Goal: Information Seeking & Learning: Learn about a topic

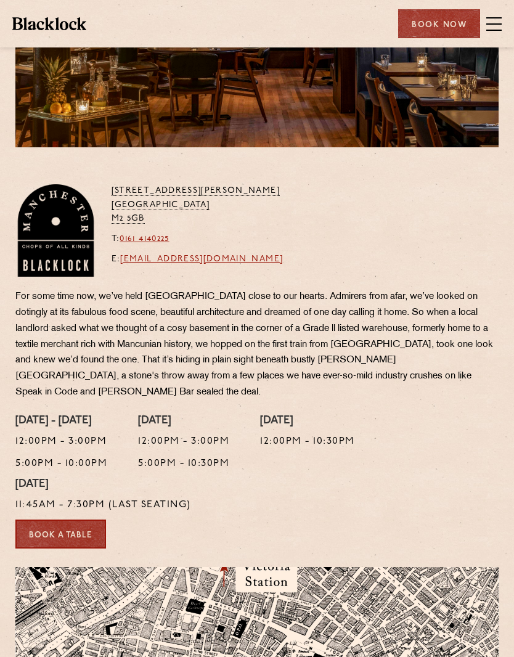
scroll to position [132, 0]
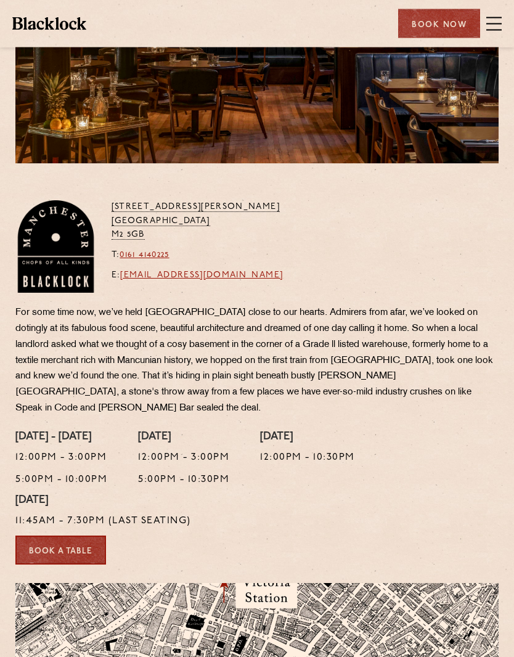
click at [489, 26] on span at bounding box center [493, 24] width 15 height 18
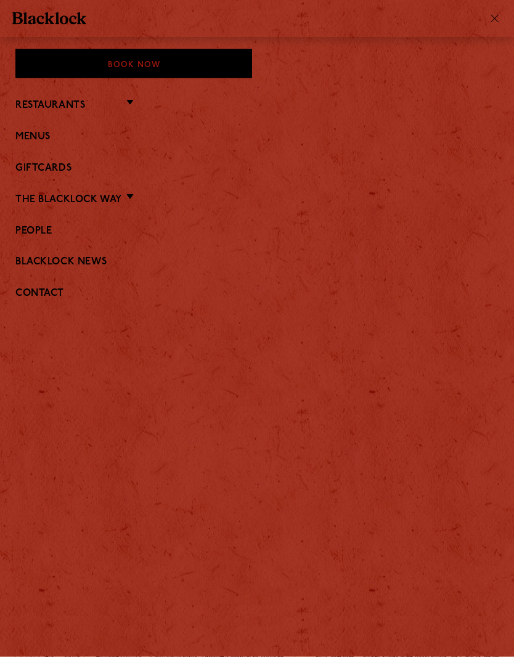
scroll to position [132, 0]
click at [58, 136] on link "Menus" at bounding box center [256, 137] width 483 height 12
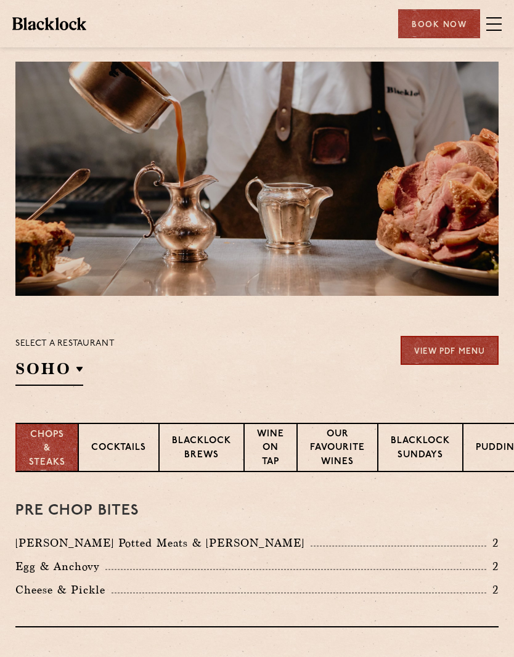
click at [0, 0] on li "[GEOGRAPHIC_DATA]" at bounding box center [0, 0] width 0 height 0
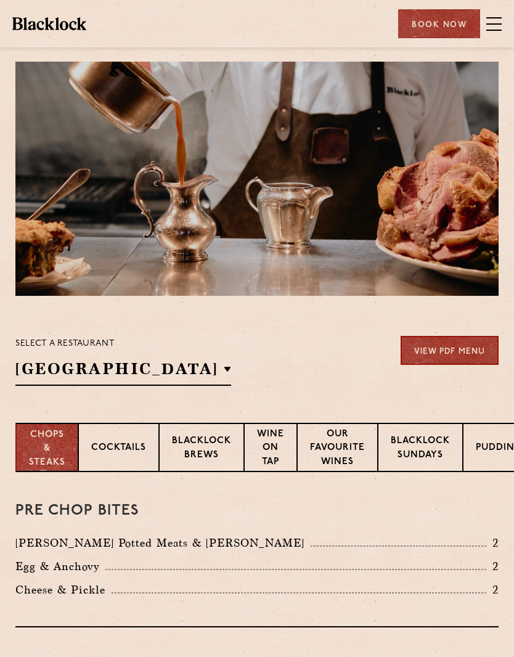
click at [277, 364] on div "Select a restaurant Manchester Soho Birmingham City Shoreditch Covent Garden Ca…" at bounding box center [256, 361] width 483 height 50
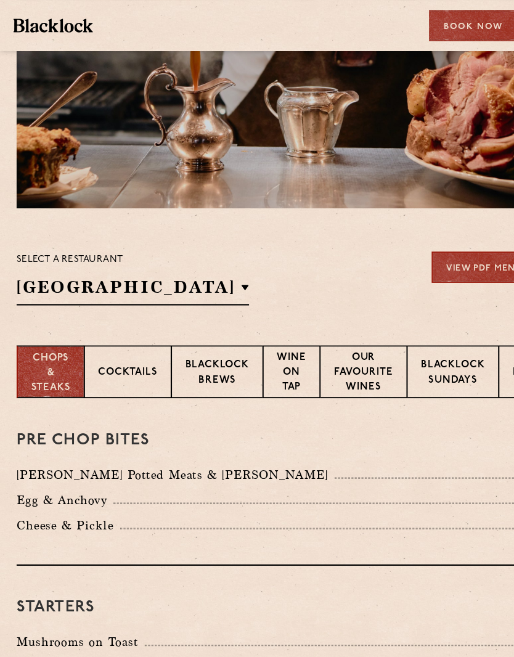
scroll to position [102, 0]
click at [269, 350] on p "Wine on Tap" at bounding box center [270, 346] width 27 height 43
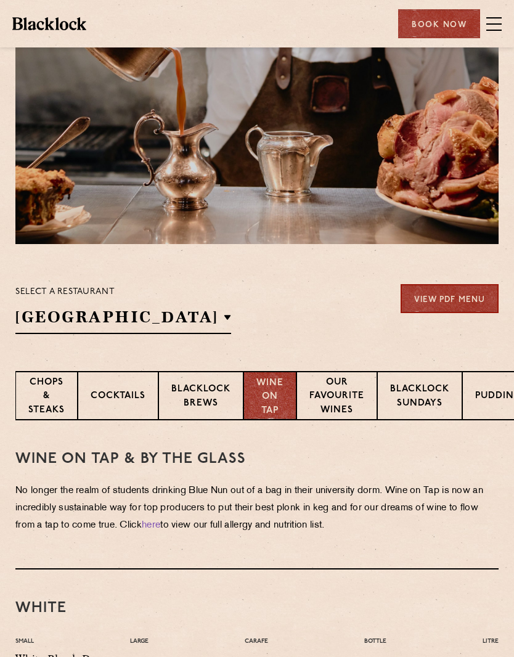
scroll to position [0, 0]
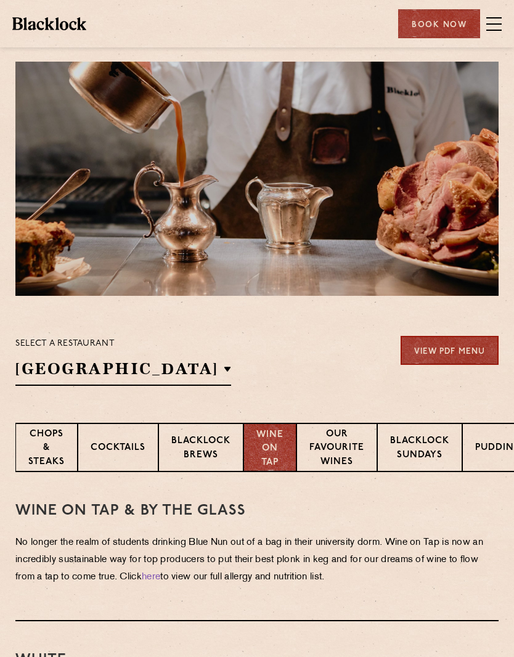
click at [137, 444] on p "Cocktails" at bounding box center [118, 448] width 55 height 15
